Goal: Information Seeking & Learning: Learn about a topic

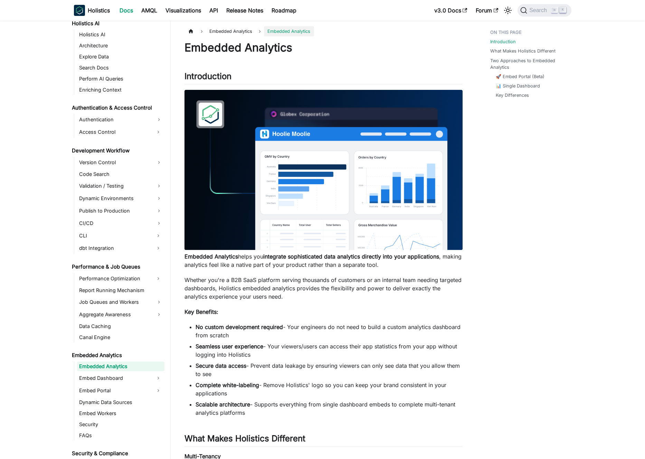
click at [113, 247] on link "dbt Integration" at bounding box center [114, 248] width 75 height 11
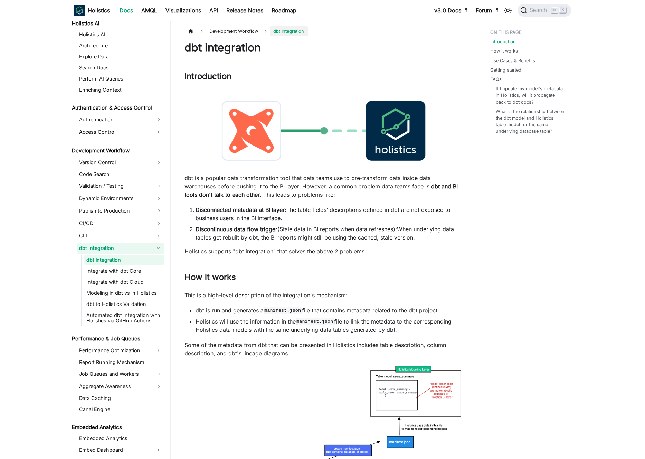
click at [271, 186] on p "dbt is a popular data transformation tool that data teams use to pre-transform …" at bounding box center [323, 186] width 278 height 25
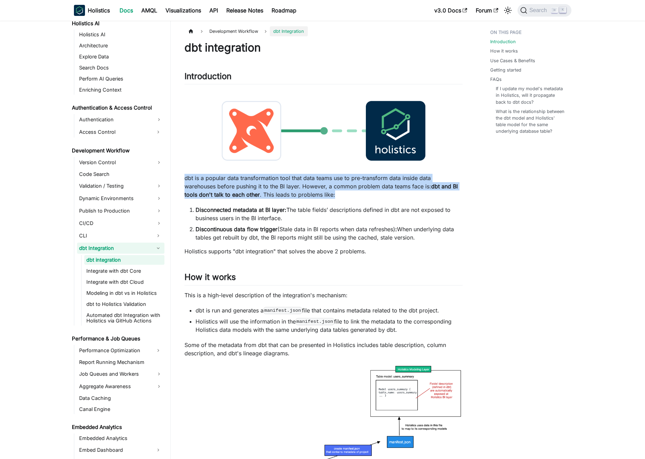
click at [271, 186] on p "dbt is a popular data transformation tool that data teams use to pre-transform …" at bounding box center [323, 186] width 278 height 25
click at [260, 186] on p "dbt is a popular data transformation tool that data teams use to pre-transform …" at bounding box center [323, 186] width 278 height 25
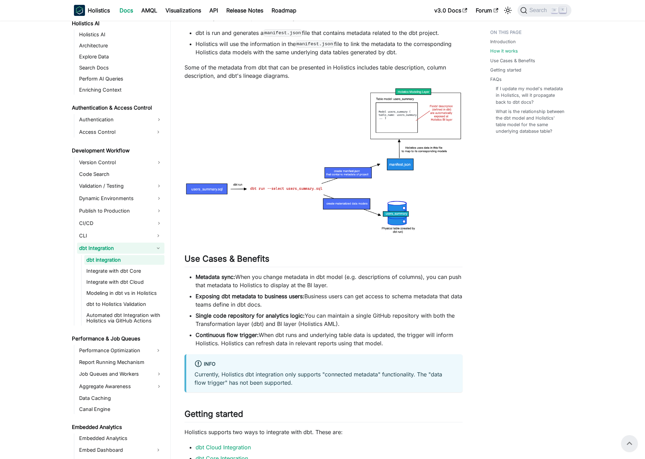
scroll to position [33, 0]
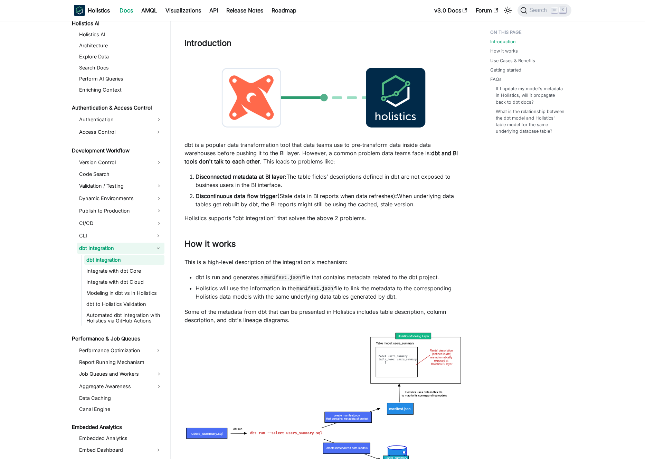
click at [116, 250] on link "dbt Integration" at bounding box center [114, 248] width 75 height 11
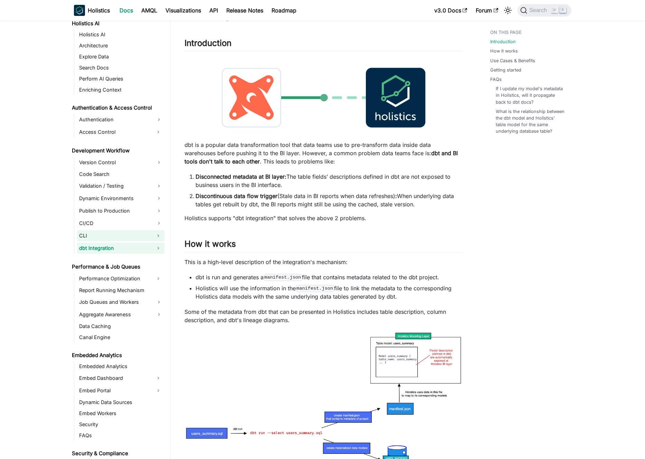
click at [153, 237] on button "Expand sidebar category 'CLI'" at bounding box center [158, 235] width 12 height 11
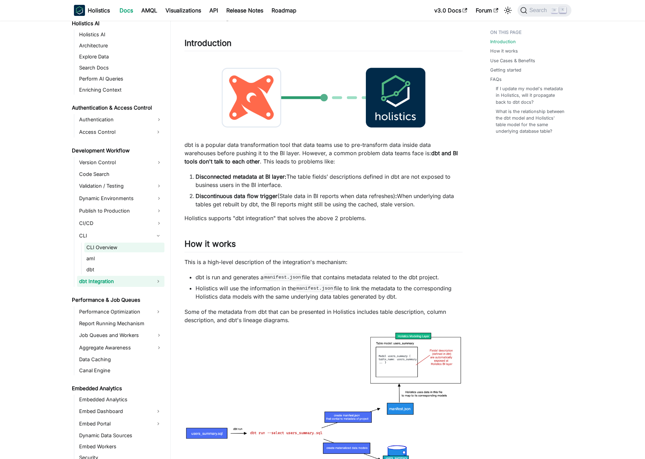
click at [140, 247] on link "CLI Overview" at bounding box center [124, 248] width 80 height 10
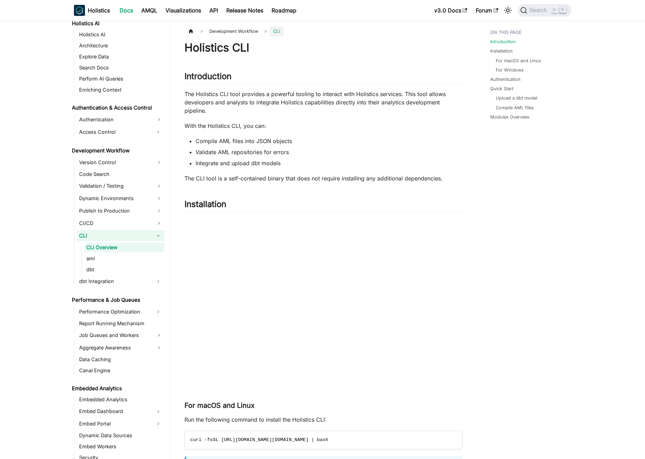
click at [139, 240] on link "CLI" at bounding box center [114, 235] width 75 height 11
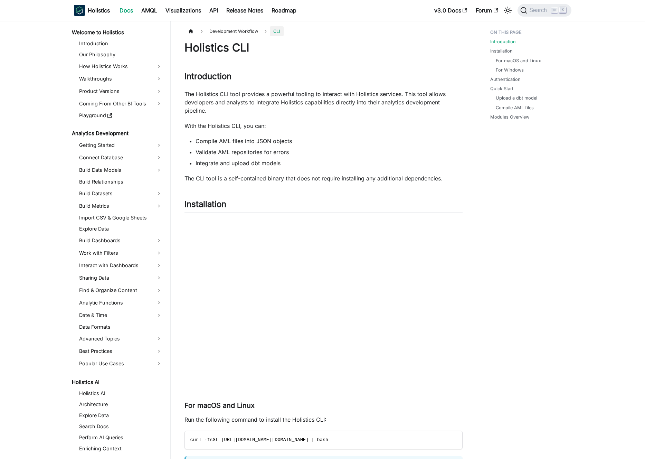
click at [99, 32] on link "Welcome to Holistics" at bounding box center [117, 33] width 95 height 10
click at [102, 40] on link "Introduction" at bounding box center [120, 44] width 87 height 10
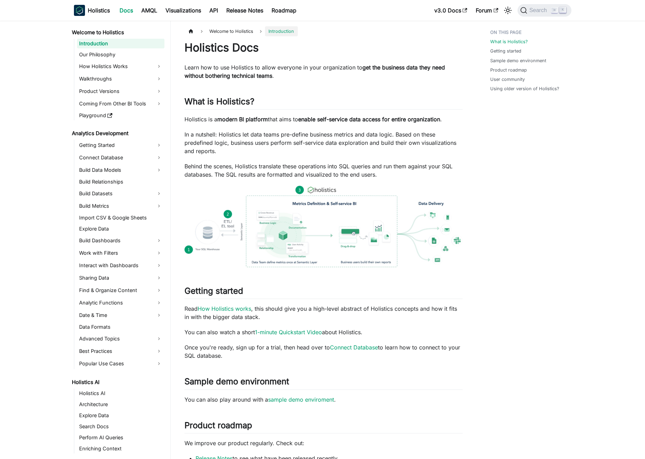
click at [227, 33] on span "Welcome to Holistics" at bounding box center [231, 31] width 51 height 10
click at [126, 52] on link "Our Philosophy" at bounding box center [120, 55] width 87 height 10
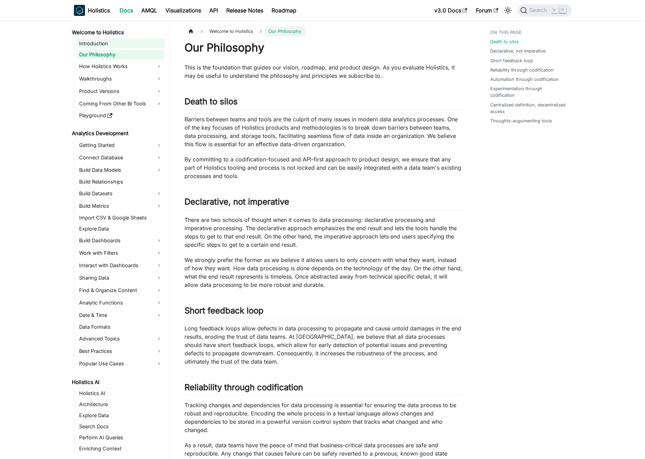
click at [118, 45] on link "Introduction" at bounding box center [120, 44] width 87 height 10
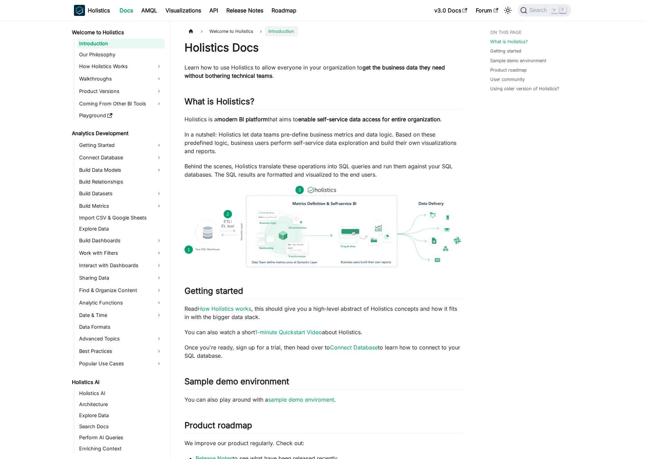
click at [117, 34] on link "Welcome to Holistics" at bounding box center [117, 33] width 95 height 10
click at [115, 33] on link "Welcome to Holistics" at bounding box center [117, 33] width 95 height 10
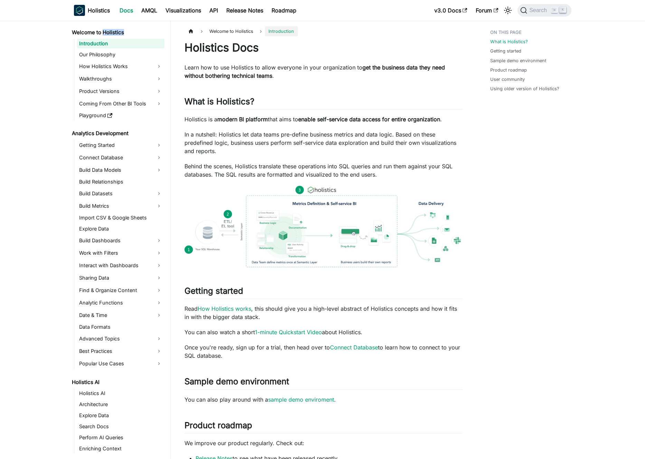
click at [115, 33] on link "Welcome to Holistics" at bounding box center [117, 33] width 95 height 10
click at [109, 32] on link "Welcome to Holistics" at bounding box center [117, 33] width 95 height 10
click at [277, 69] on p "Learn how to use Holistics to allow everyone in your organization to get the bu…" at bounding box center [323, 71] width 278 height 17
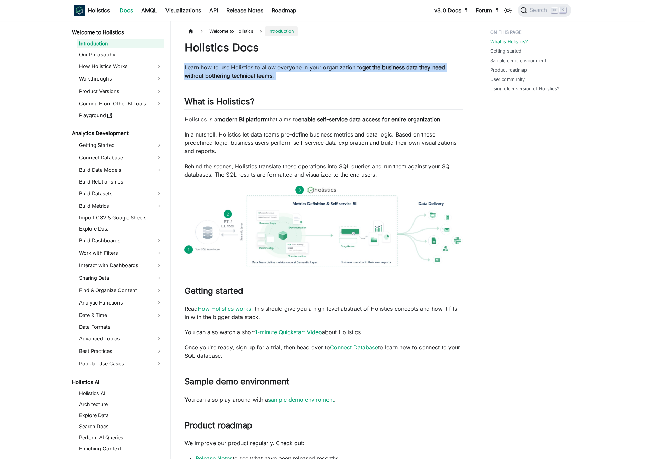
click at [277, 69] on p "Learn how to use Holistics to allow everyone in your organization to get the bu…" at bounding box center [323, 71] width 278 height 17
click at [283, 72] on p "Learn how to use Holistics to allow everyone in your organization to get the bu…" at bounding box center [323, 71] width 278 height 17
click at [344, 167] on p "Behind the scenes, Holistics translate these operations into SQL queries and ru…" at bounding box center [323, 170] width 278 height 17
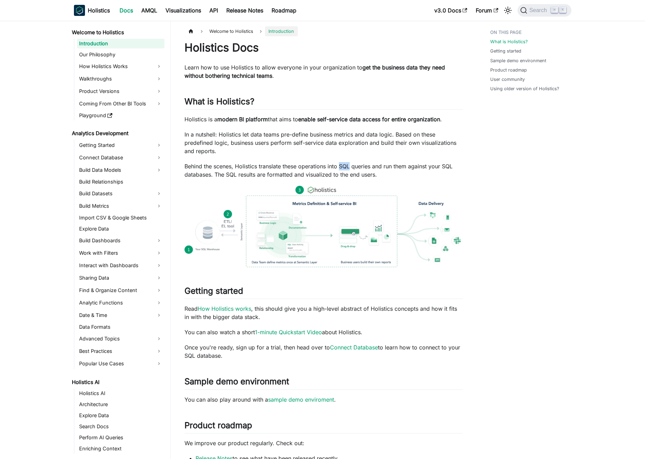
click at [344, 167] on p "Behind the scenes, Holistics translate these operations into SQL queries and ru…" at bounding box center [323, 170] width 278 height 17
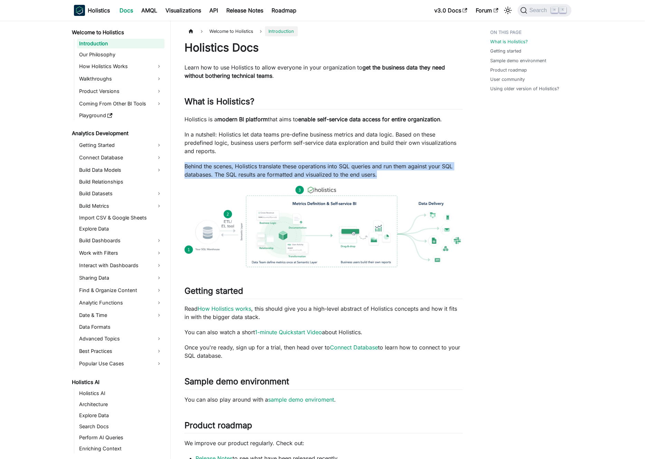
click at [344, 167] on p "Behind the scenes, Holistics translate these operations into SQL queries and ru…" at bounding box center [323, 170] width 278 height 17
click at [335, 165] on p "Behind the scenes, Holistics translate these operations into SQL queries and ru…" at bounding box center [323, 170] width 278 height 17
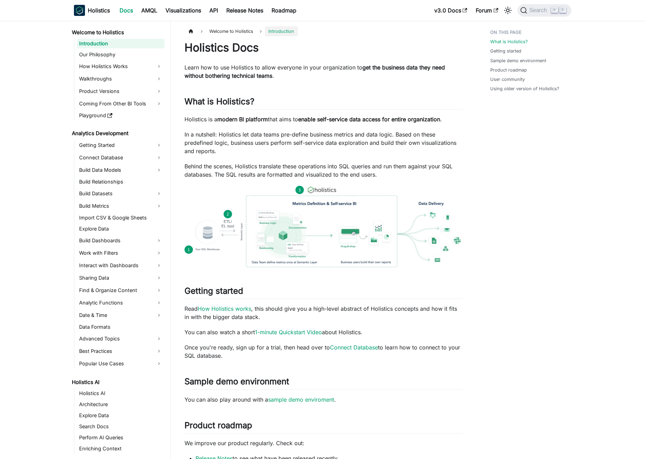
click at [261, 124] on div "Holistics Docs Learn how to use Holistics to allow everyone in your organizatio…" at bounding box center [323, 346] width 278 height 611
click at [258, 136] on p "In a nutshell: Holistics let data teams pre-define business metrics and data lo…" at bounding box center [323, 142] width 278 height 25
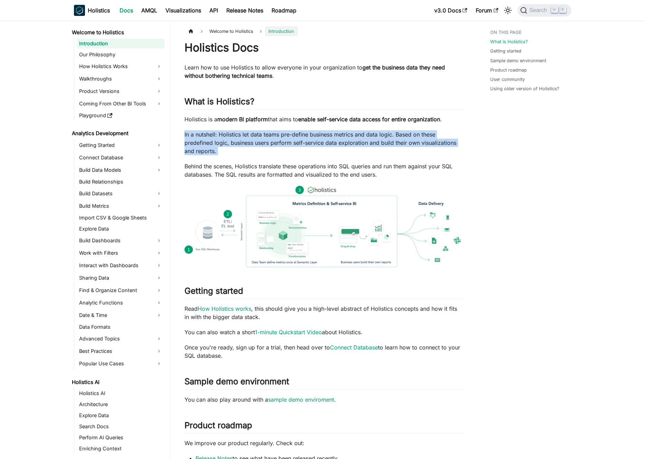
click at [258, 136] on p "In a nutshell: Holistics let data teams pre-define business metrics and data lo…" at bounding box center [323, 142] width 278 height 25
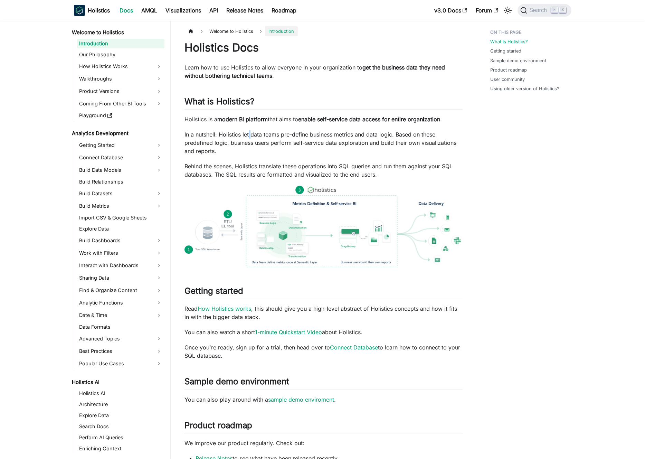
click at [249, 135] on p "In a nutshell: Holistics let data teams pre-define business metrics and data lo…" at bounding box center [323, 142] width 278 height 25
click at [293, 75] on p "Learn how to use Holistics to allow everyone in your organization to get the bu…" at bounding box center [323, 71] width 278 height 17
click at [281, 73] on p "Learn how to use Holistics to allow everyone in your organization to get the bu…" at bounding box center [323, 71] width 278 height 17
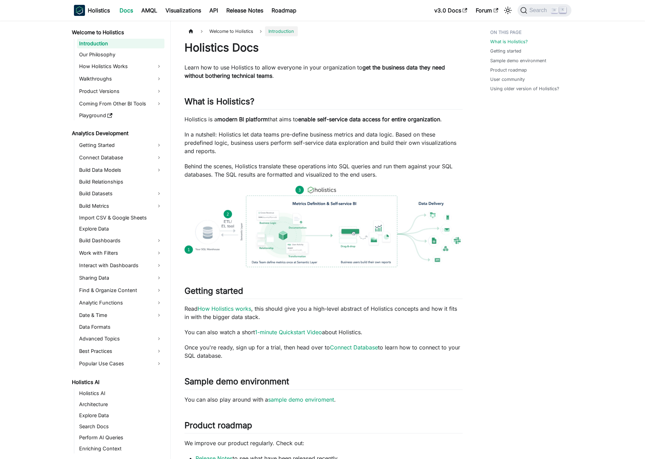
click at [276, 70] on p "Learn how to use Holistics to allow everyone in your organization to get the bu…" at bounding box center [323, 71] width 278 height 17
click at [287, 69] on p "Learn how to use Holistics to allow everyone in your organization to get the bu…" at bounding box center [323, 71] width 278 height 17
